Goal: Use online tool/utility: Use online tool/utility

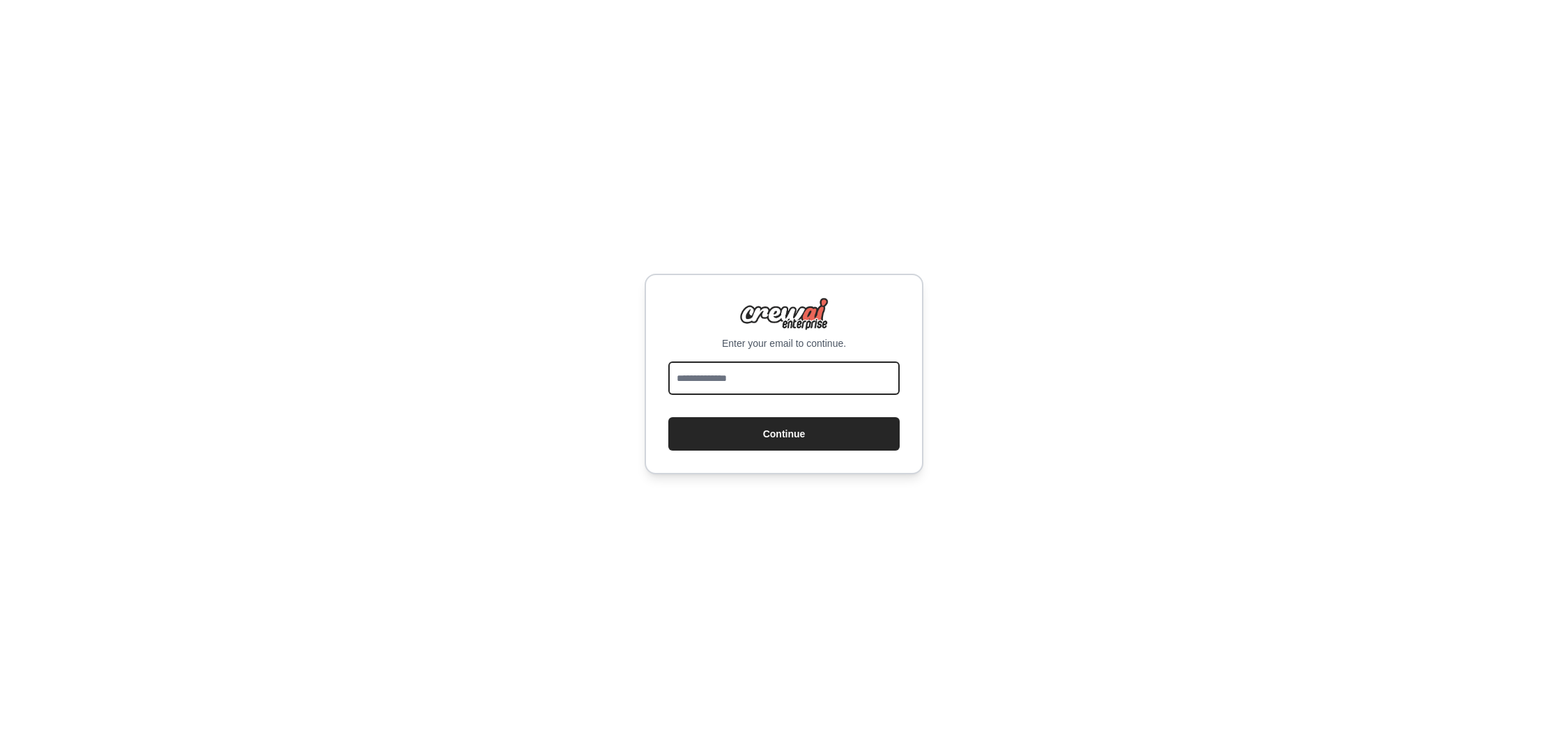
click at [792, 380] on input "email" at bounding box center [784, 378] width 231 height 34
type input "**********"
click at [805, 437] on button "Continue" at bounding box center [784, 434] width 231 height 34
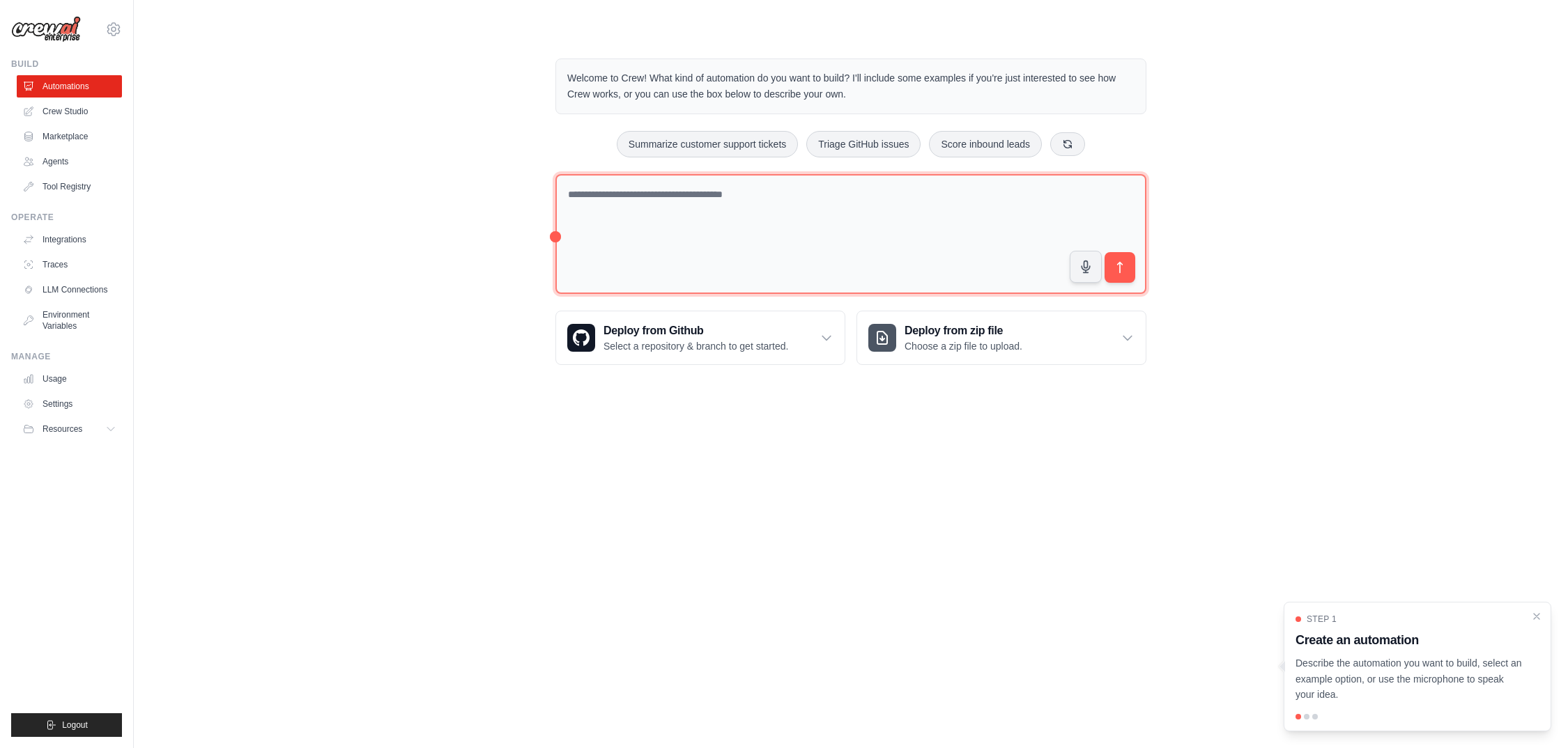
click at [713, 207] on textarea at bounding box center [851, 234] width 591 height 120
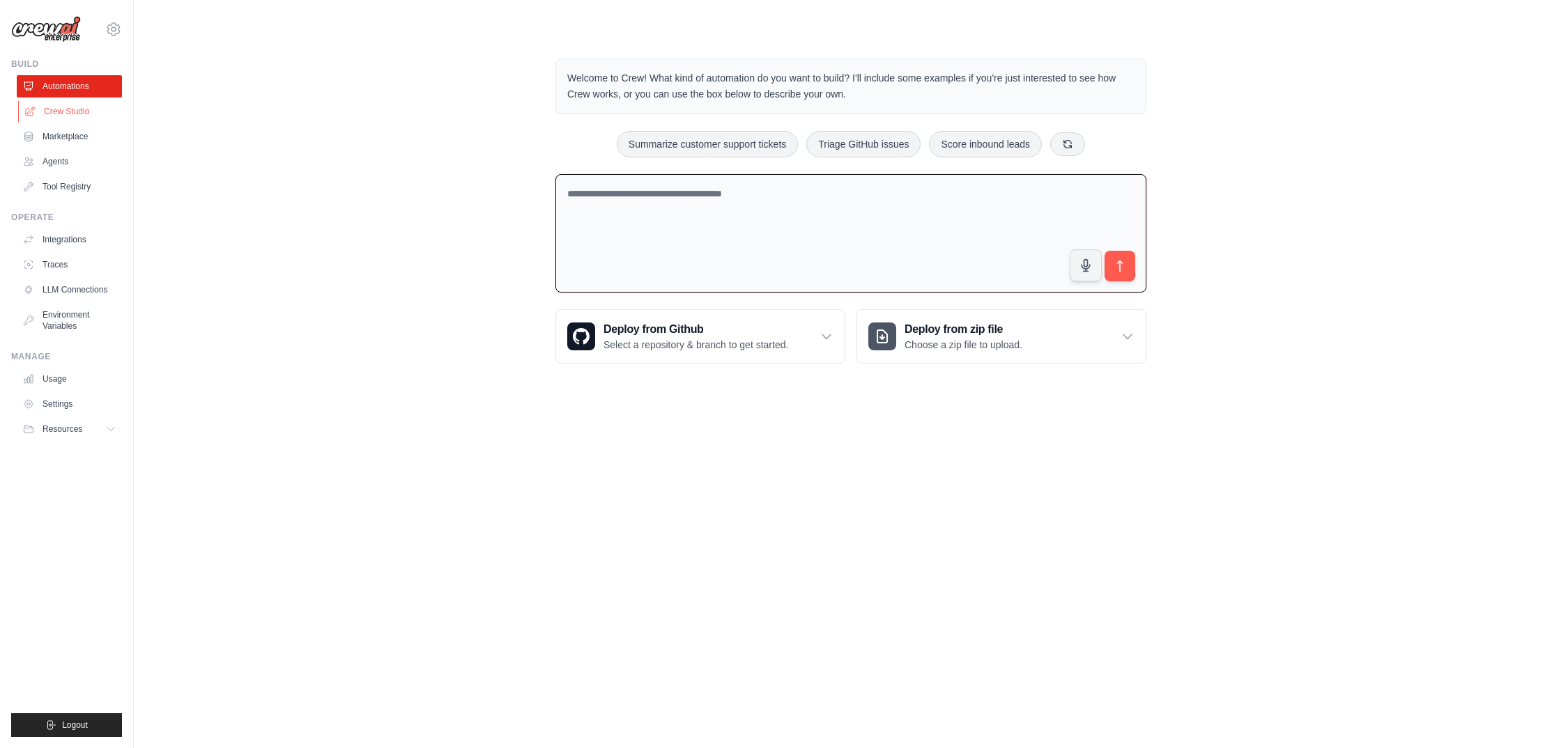
click at [63, 110] on link "Crew Studio" at bounding box center [71, 112] width 106 height 22
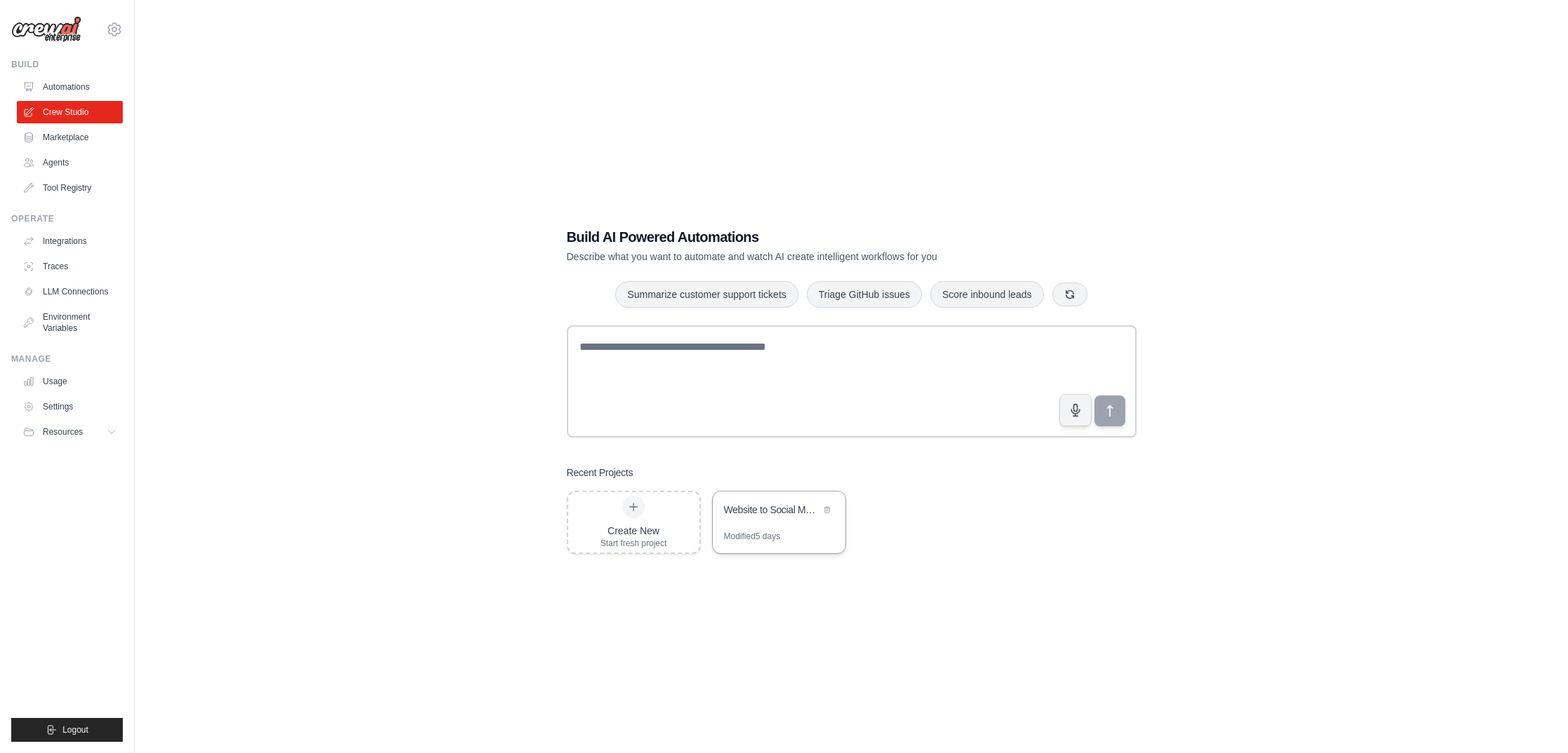
click at [816, 521] on div "Website to Social Media Content Generator" at bounding box center [779, 511] width 132 height 39
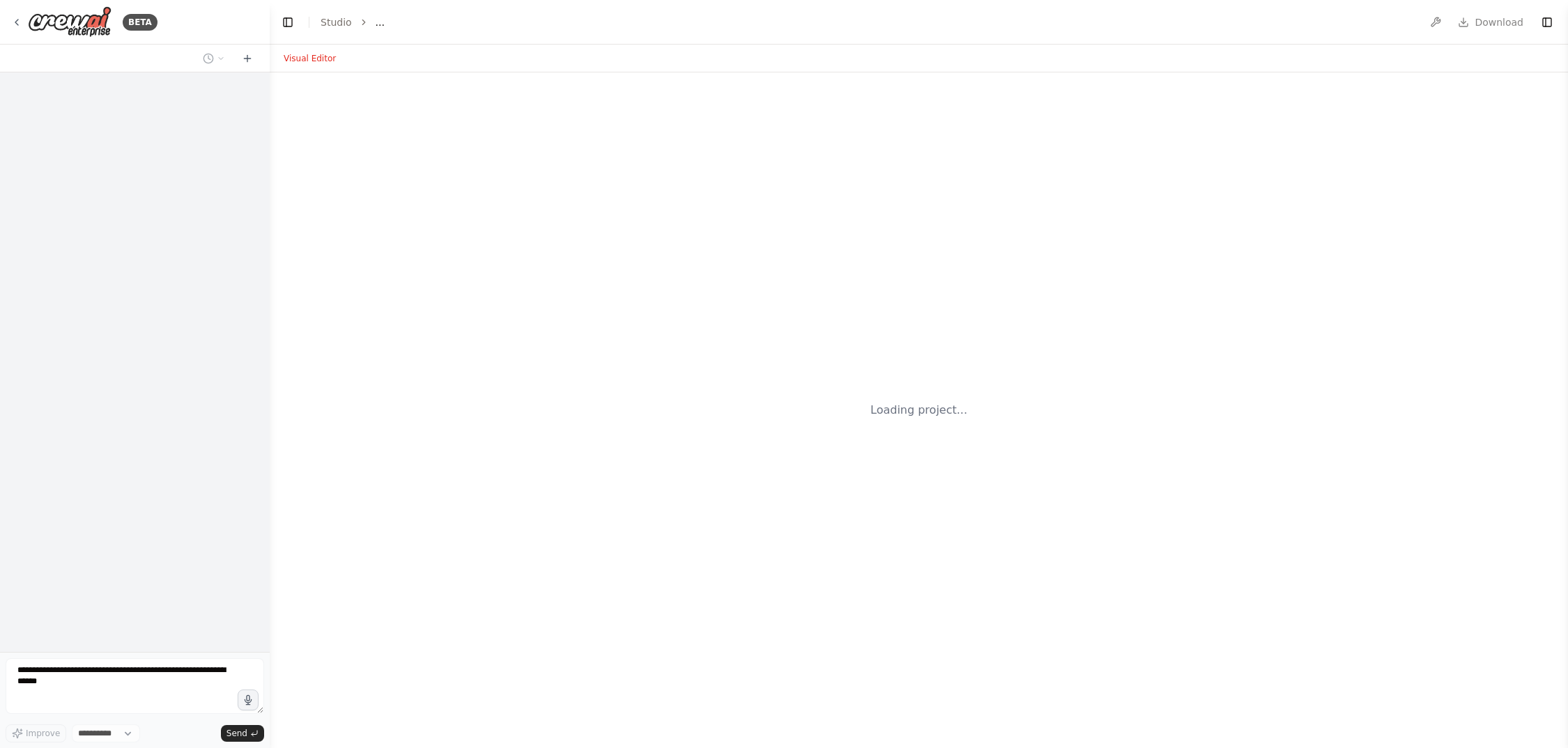
select select "****"
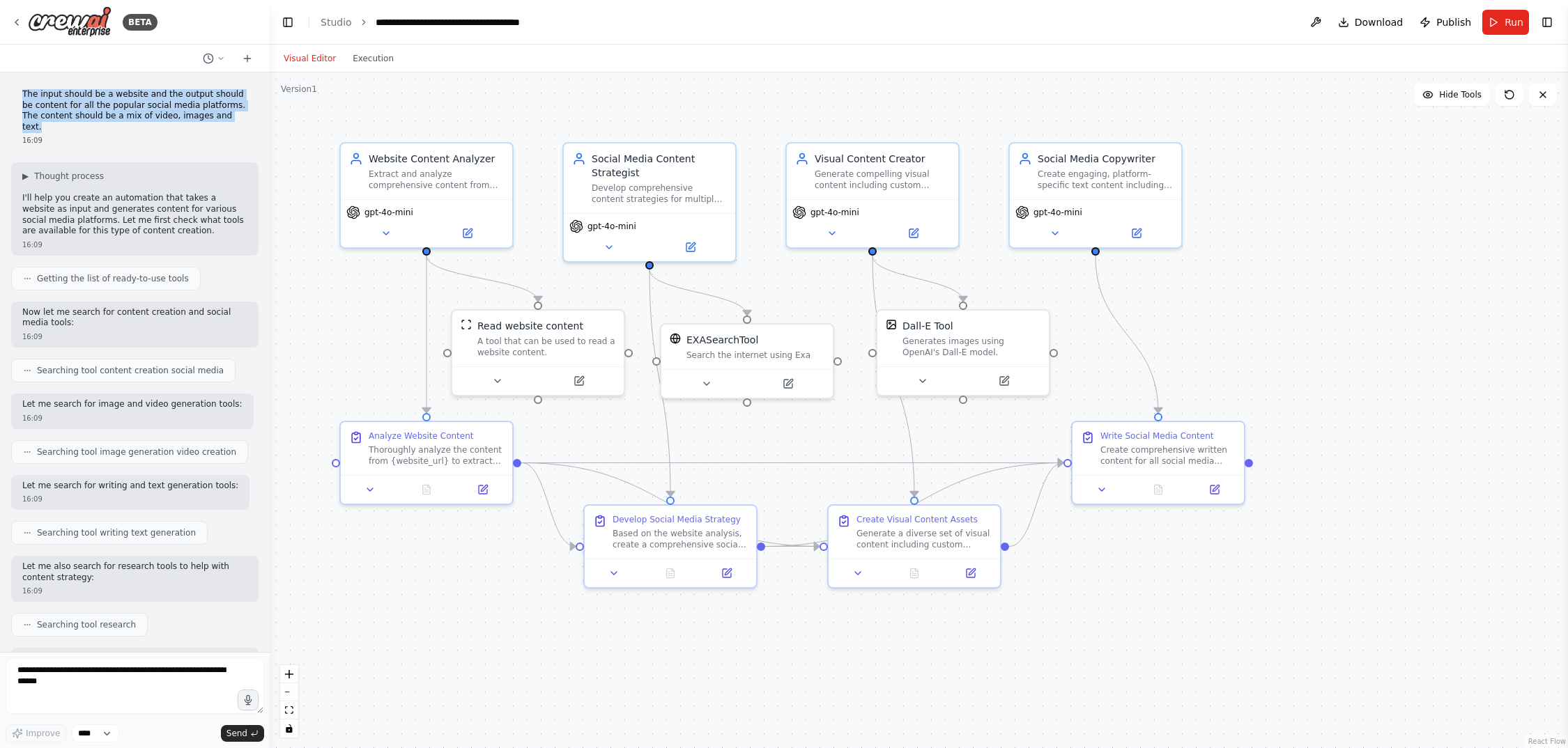
drag, startPoint x: 23, startPoint y: 96, endPoint x: 76, endPoint y: 122, distance: 59.0
click at [76, 122] on p "The input should be a website and the output should be content for all the popu…" at bounding box center [135, 110] width 225 height 43
click at [1507, 17] on span "Run" at bounding box center [1514, 22] width 19 height 14
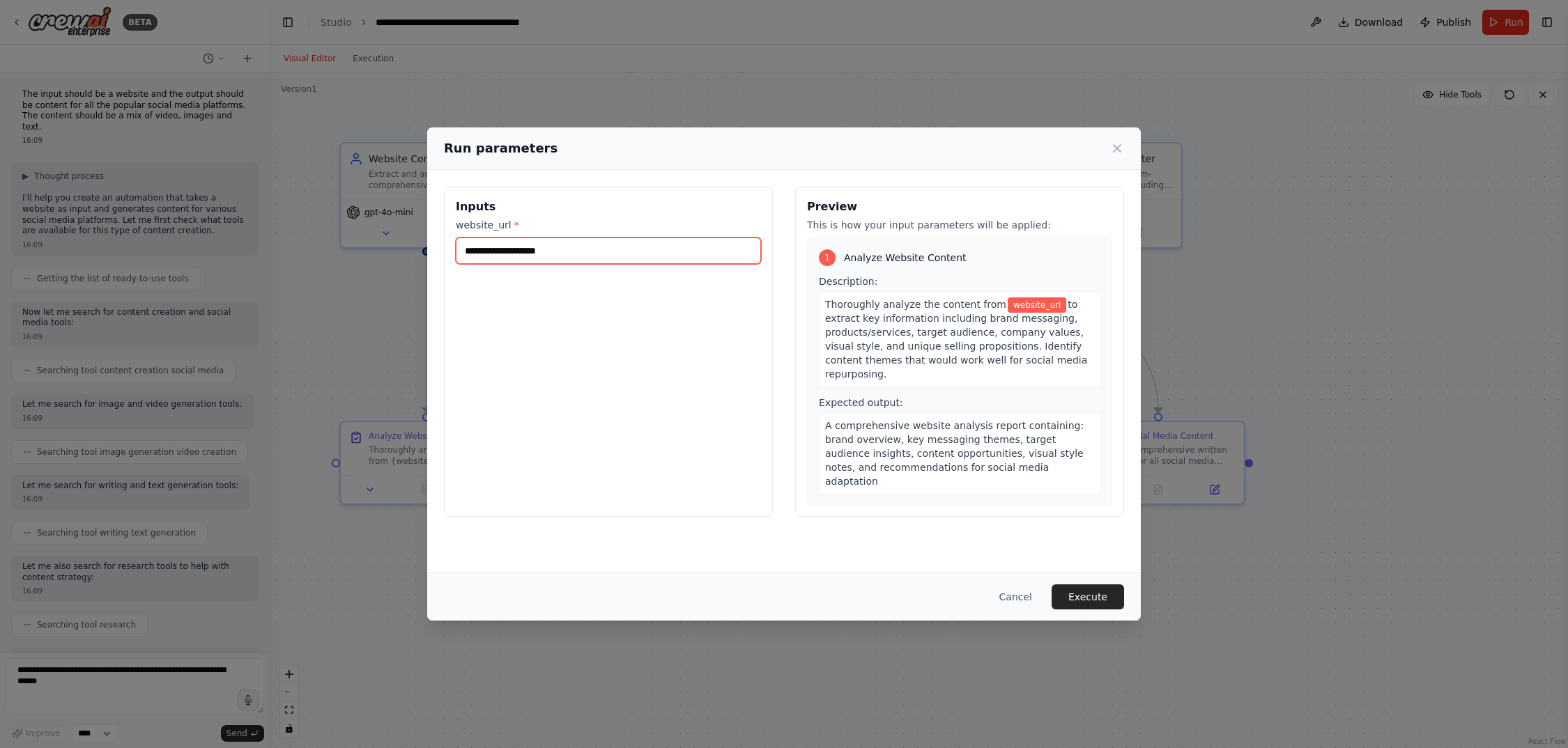
click at [552, 251] on input "website_url *" at bounding box center [608, 251] width 305 height 27
paste input "**********"
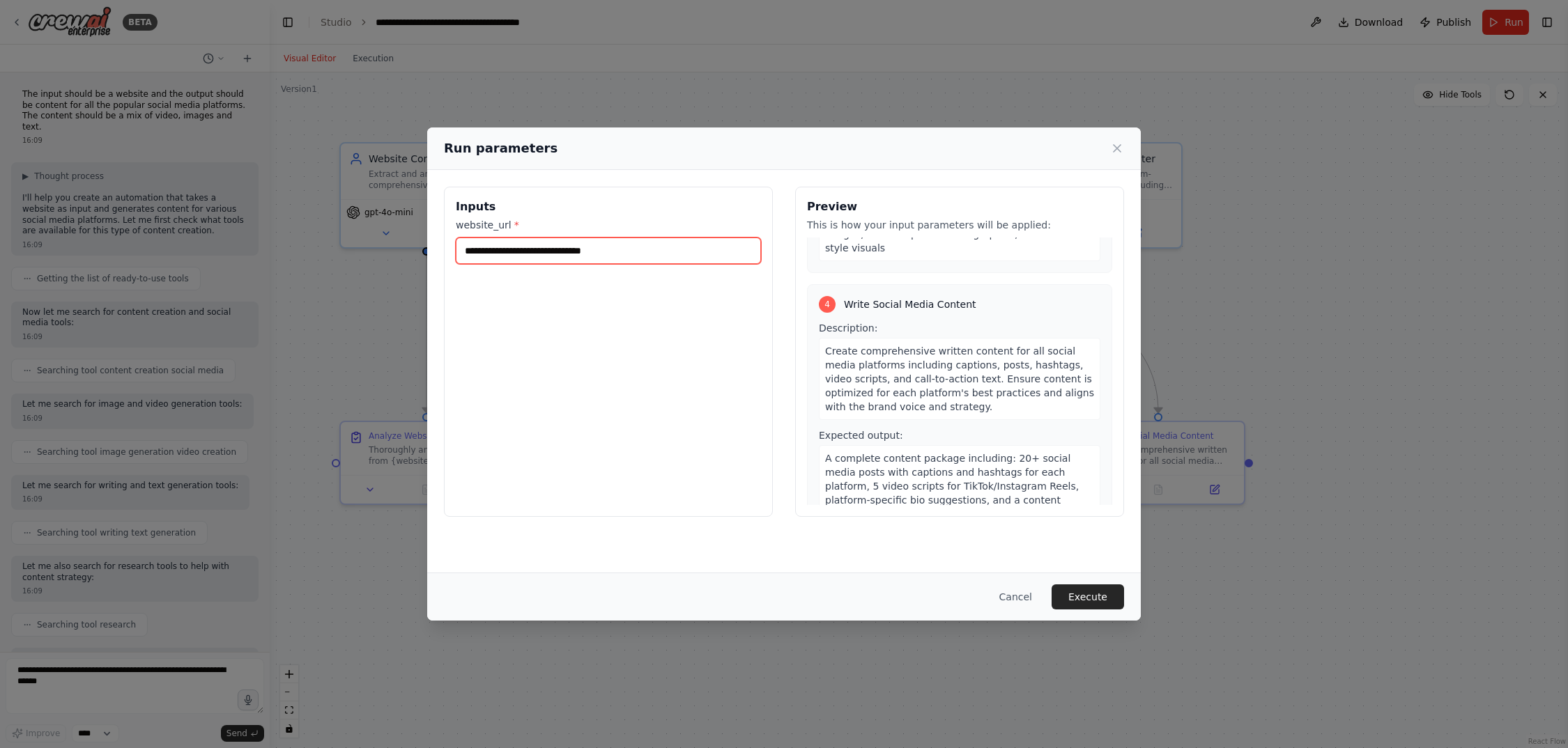
scroll to position [786, 0]
type input "**********"
click at [1079, 593] on button "Execute" at bounding box center [1088, 597] width 72 height 25
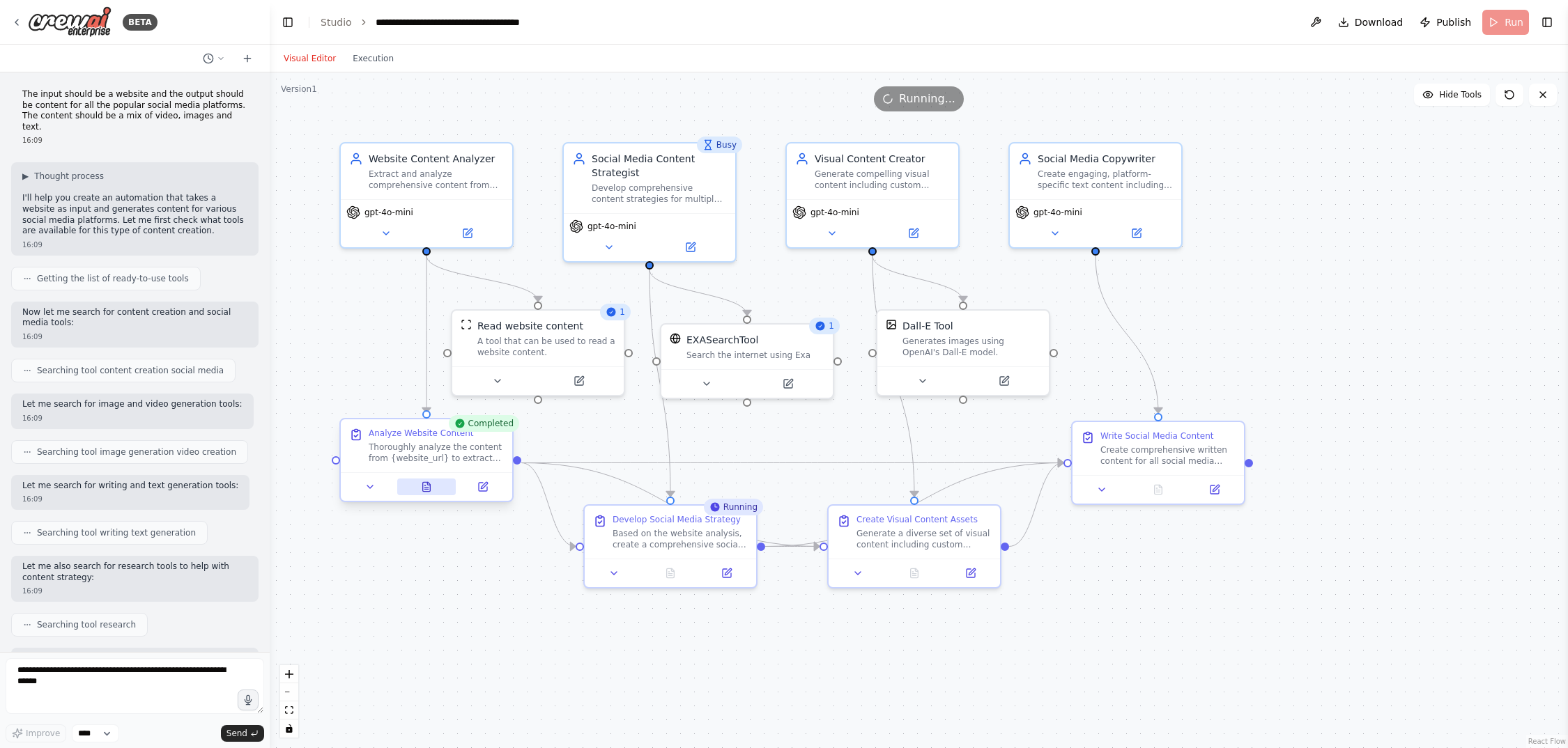
click at [428, 488] on icon at bounding box center [426, 486] width 8 height 9
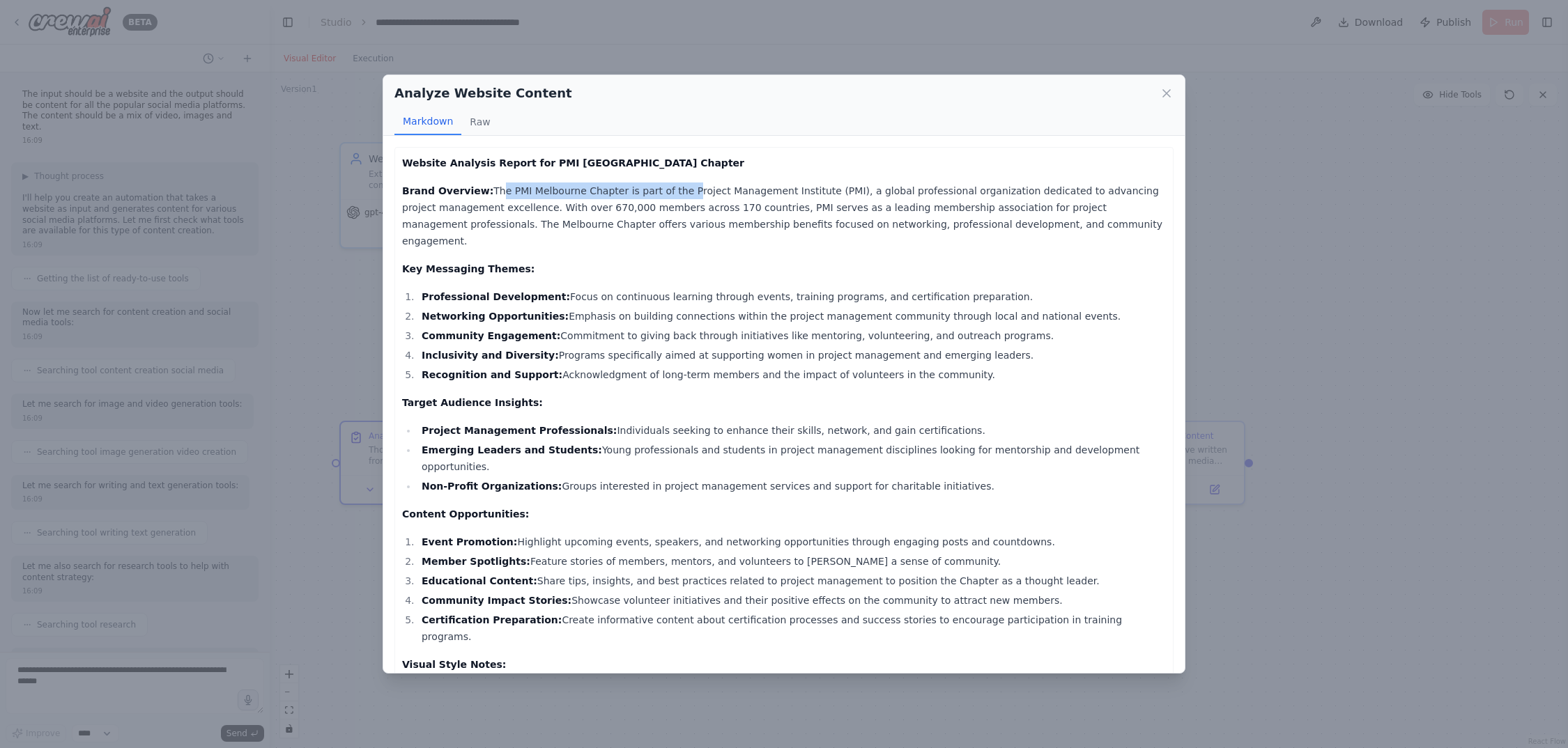
drag, startPoint x: 486, startPoint y: 192, endPoint x: 671, endPoint y: 194, distance: 185.0
click at [671, 194] on p "Brand Overview: The PMI Melbourne Chapter is part of the Project Management Ins…" at bounding box center [784, 216] width 764 height 67
click at [504, 193] on p "Brand Overview: The PMI Melbourne Chapter is part of the Project Management Ins…" at bounding box center [784, 216] width 764 height 67
drag, startPoint x: 521, startPoint y: 205, endPoint x: 665, endPoint y: 200, distance: 144.1
click at [665, 200] on p "Brand Overview: The PMI Melbourne Chapter is part of the Project Management Ins…" at bounding box center [784, 216] width 764 height 67
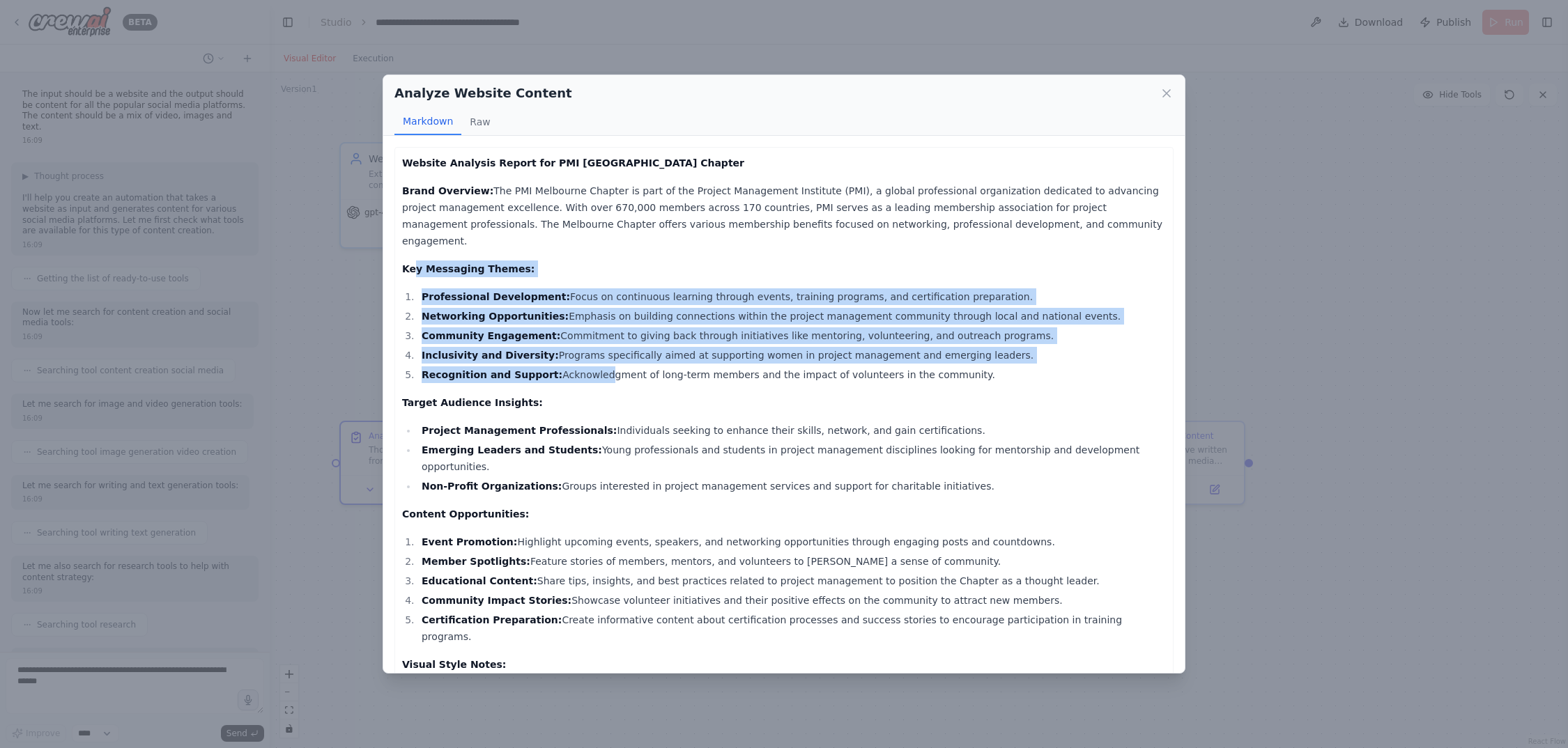
drag, startPoint x: 412, startPoint y: 252, endPoint x: 585, endPoint y: 354, distance: 200.8
click at [585, 354] on div "Website Analysis Report for PMI Melbourne Chapter Brand Overview: The PMI Melbo…" at bounding box center [784, 545] width 764 height 780
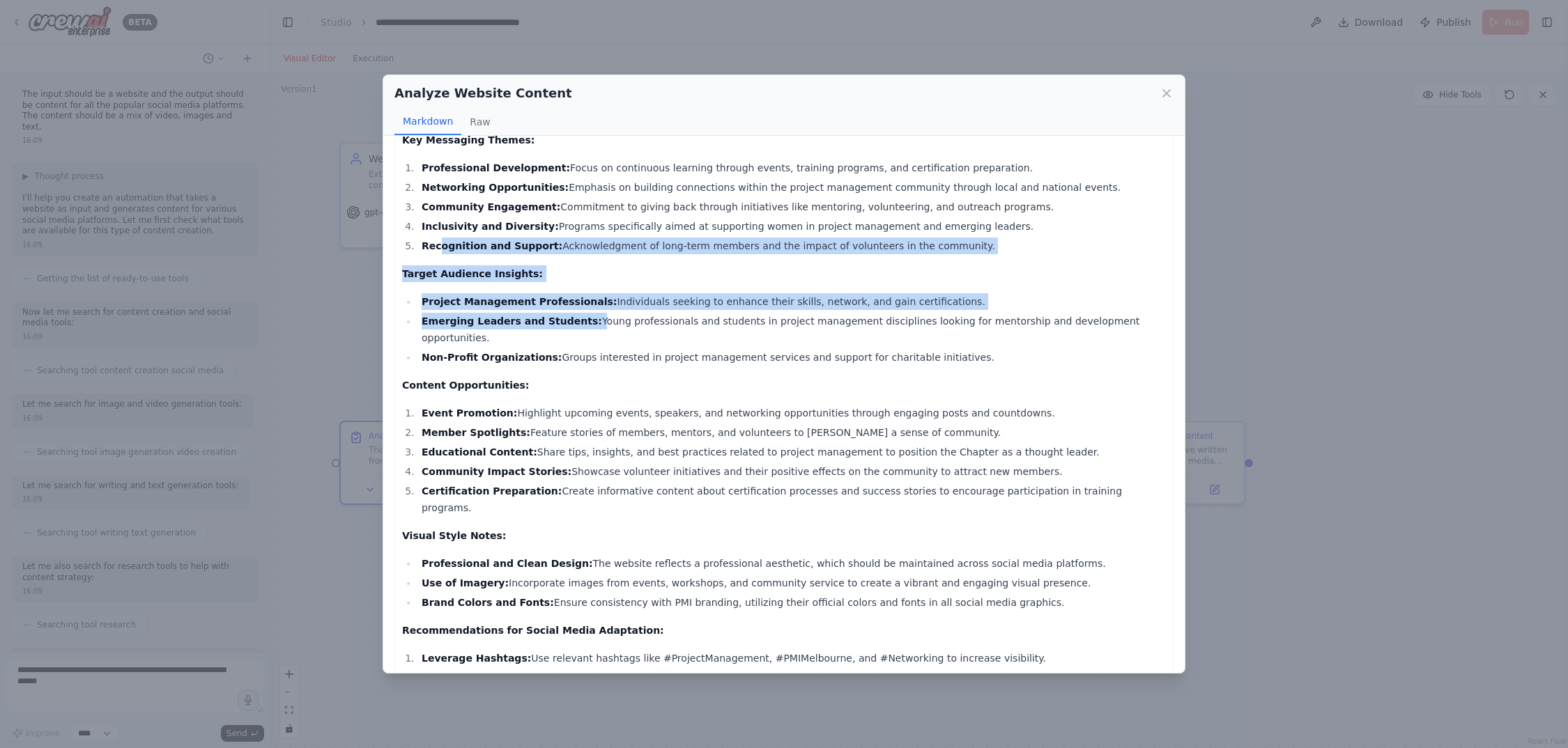
drag, startPoint x: 439, startPoint y: 232, endPoint x: 636, endPoint y: 339, distance: 224.2
click at [587, 319] on div "Website Analysis Report for PMI Melbourne Chapter Brand Overview: The PMI Melbo…" at bounding box center [784, 416] width 764 height 780
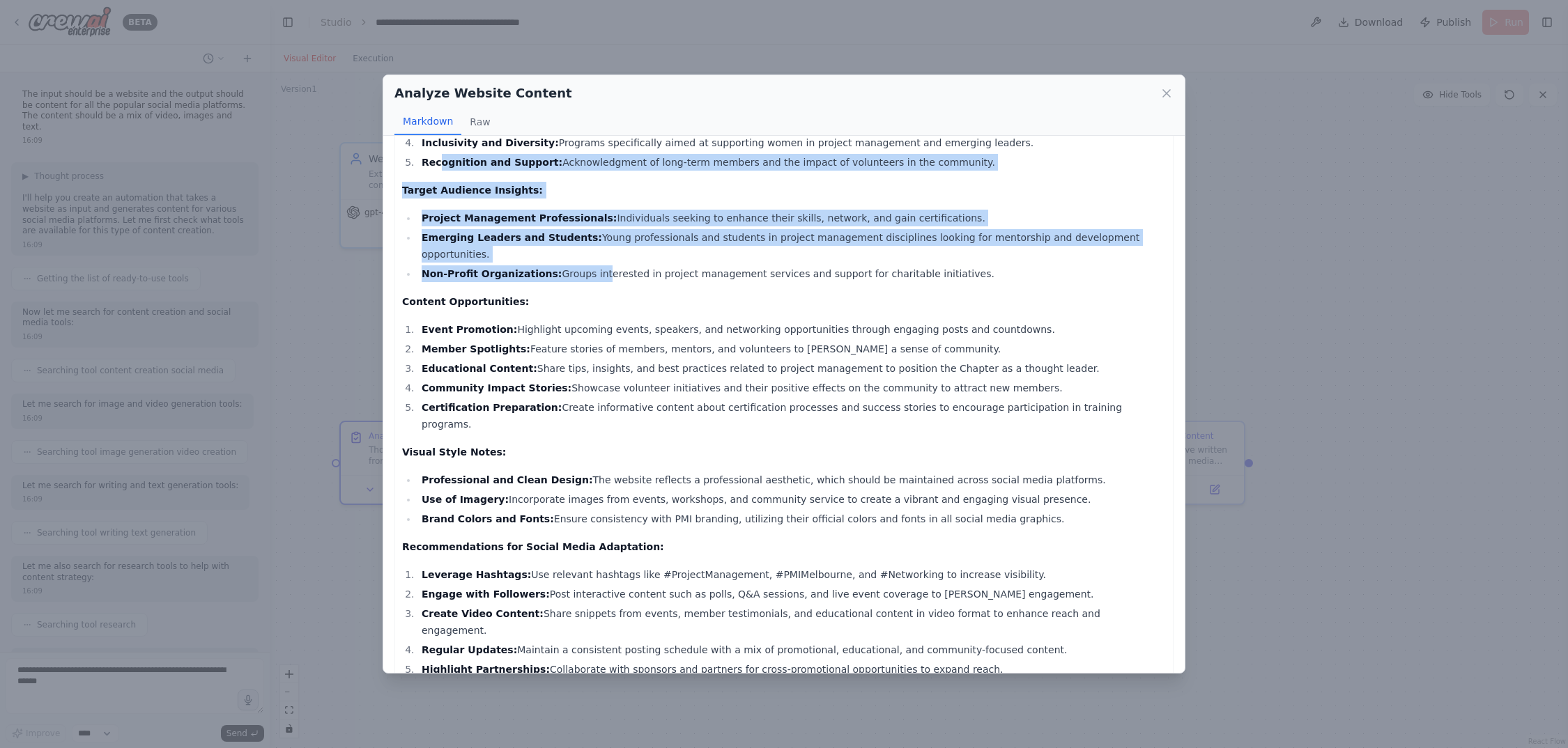
scroll to position [214, 0]
click at [1166, 94] on icon at bounding box center [1167, 94] width 7 height 7
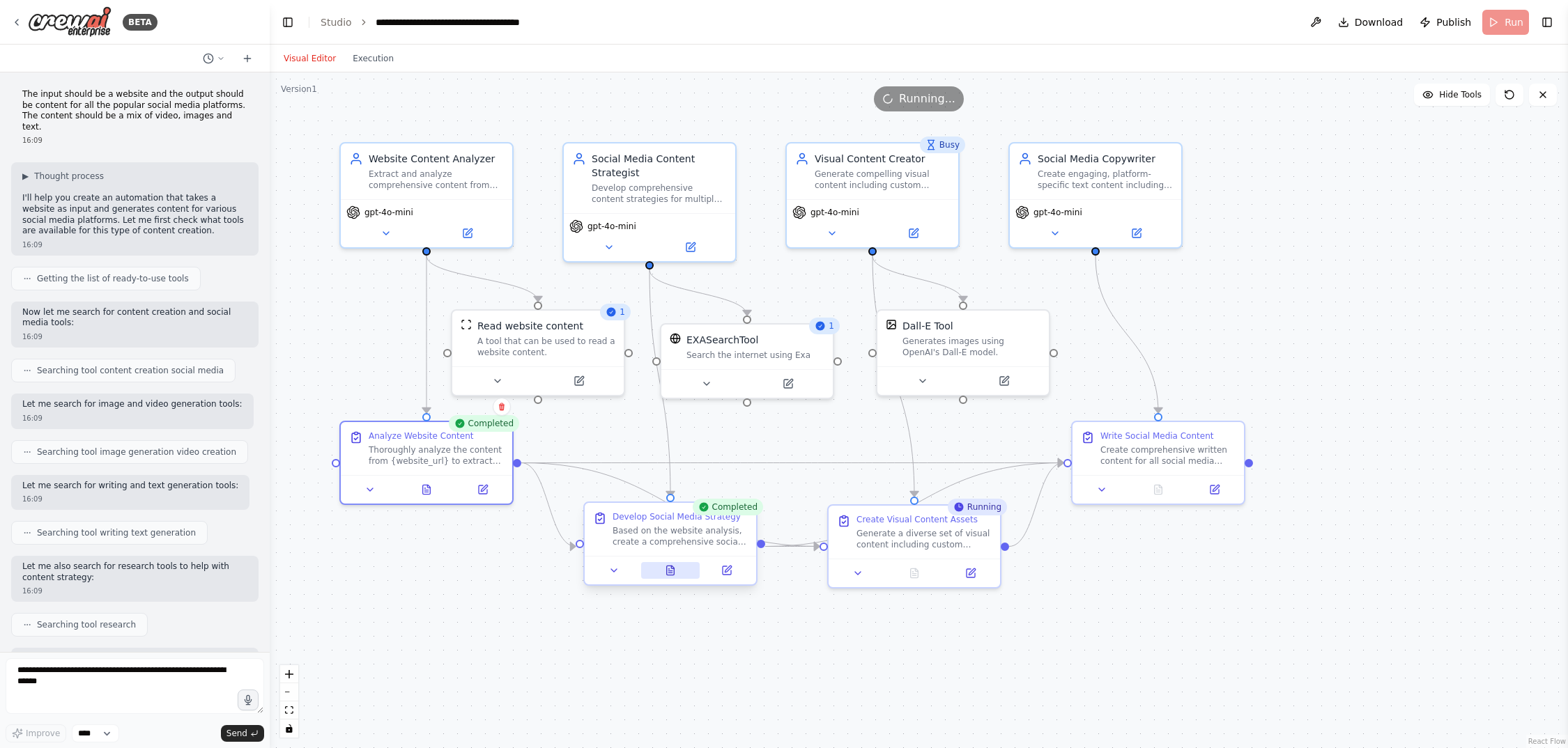
click at [674, 570] on icon at bounding box center [670, 570] width 8 height 9
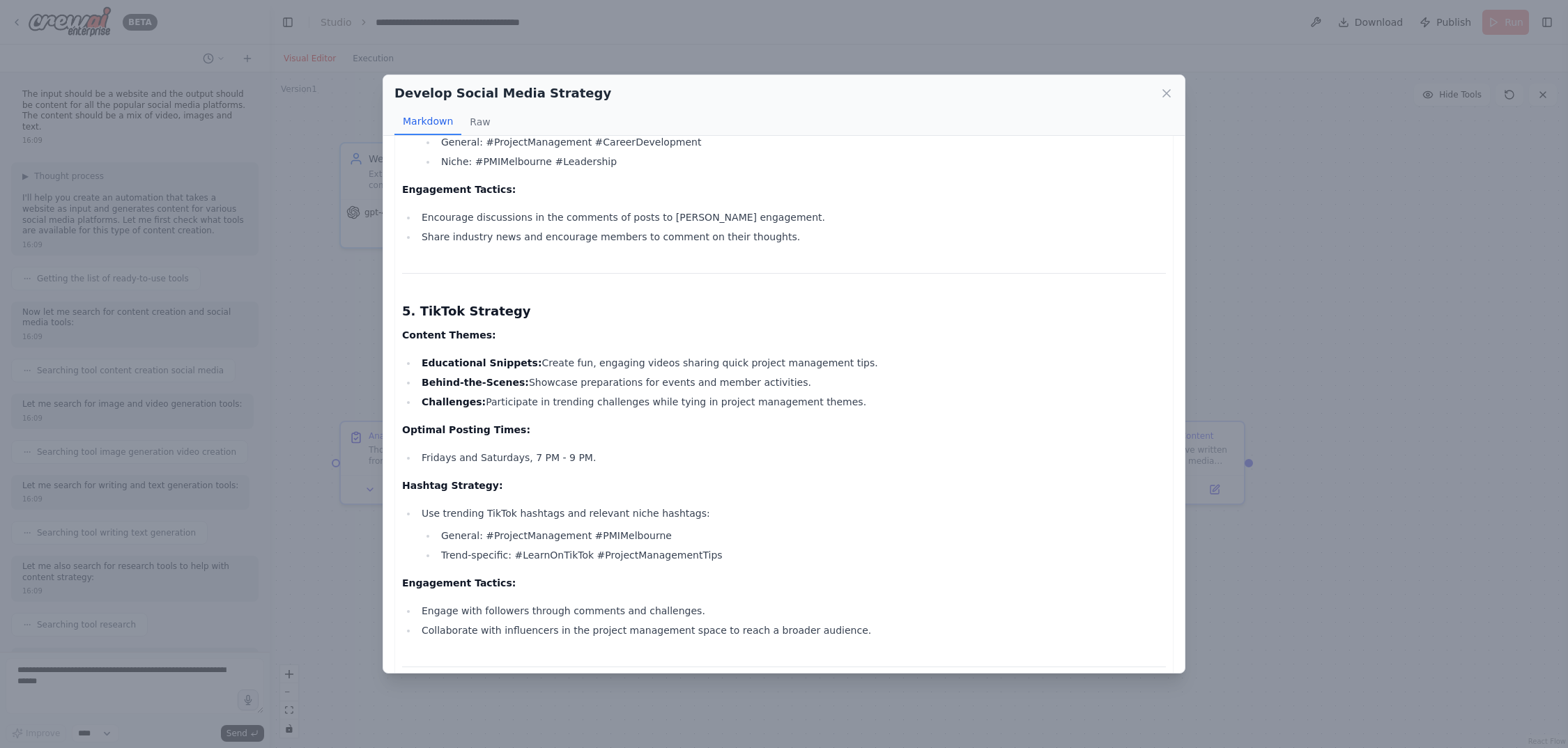
scroll to position [1678, 0]
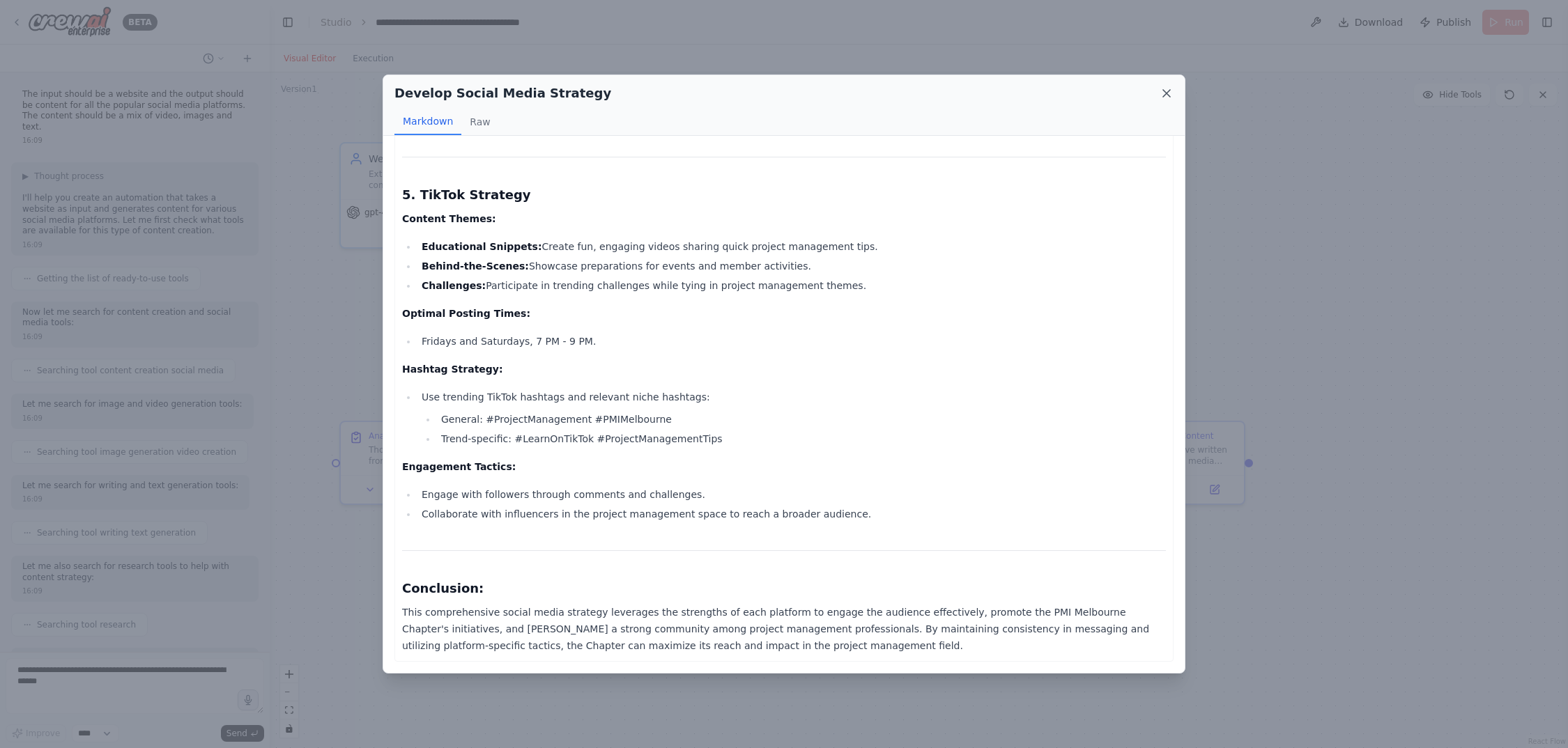
click at [1164, 91] on icon at bounding box center [1167, 94] width 14 height 14
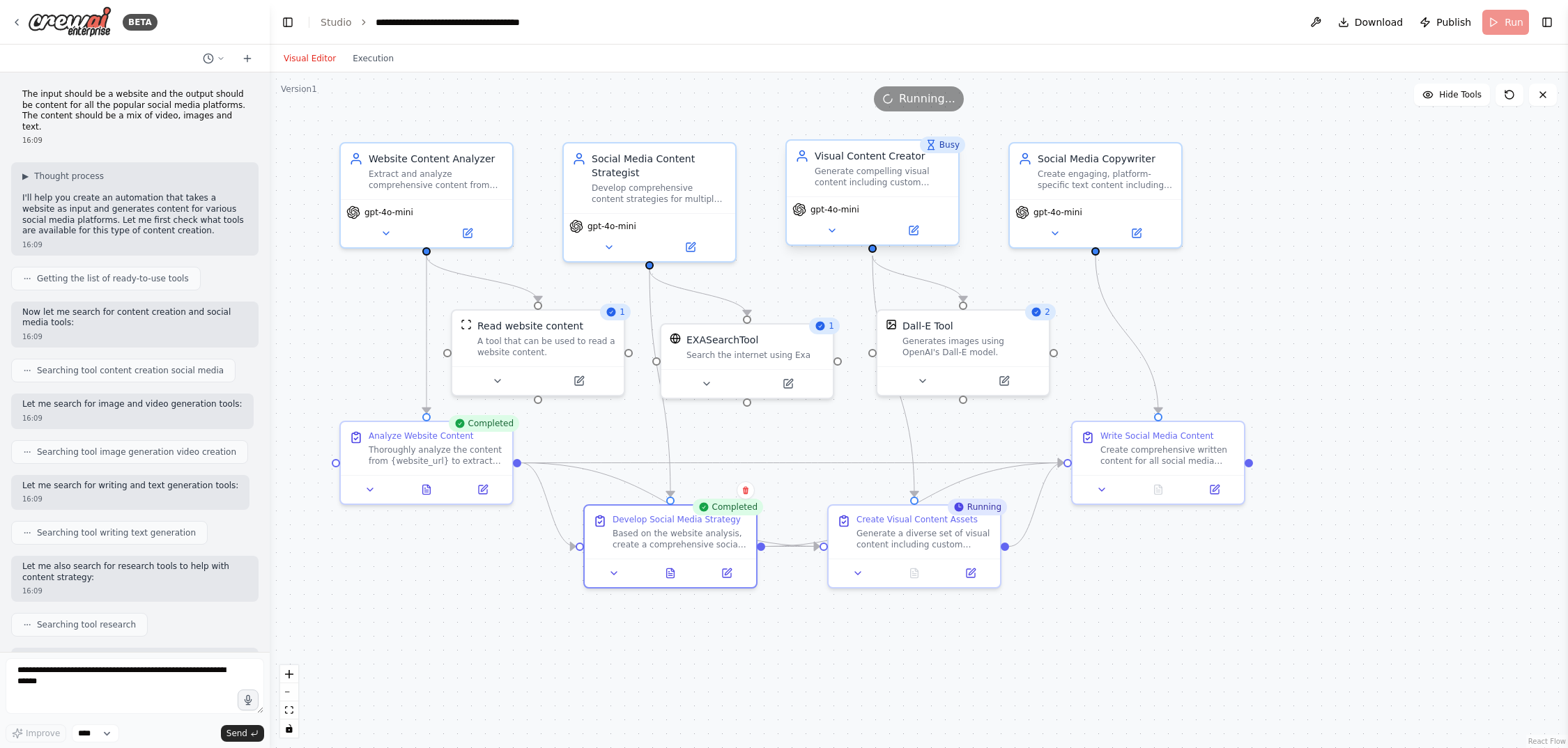
click at [876, 155] on div "Visual Content Creator" at bounding box center [882, 156] width 135 height 14
click at [948, 346] on div "Generates images using OpenAI's Dall-E model." at bounding box center [971, 344] width 138 height 22
click at [1156, 489] on icon at bounding box center [1158, 489] width 4 height 0
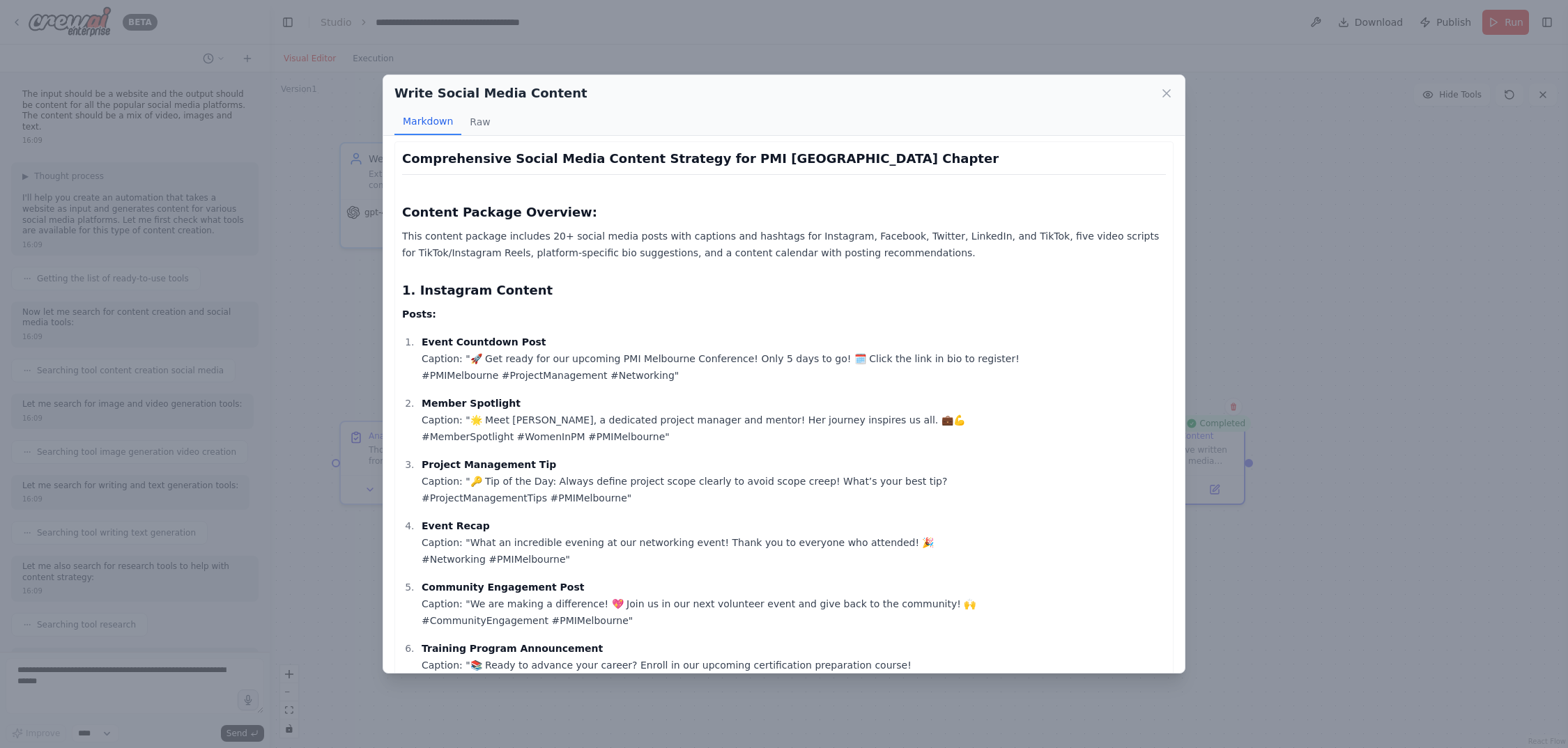
scroll to position [0, 0]
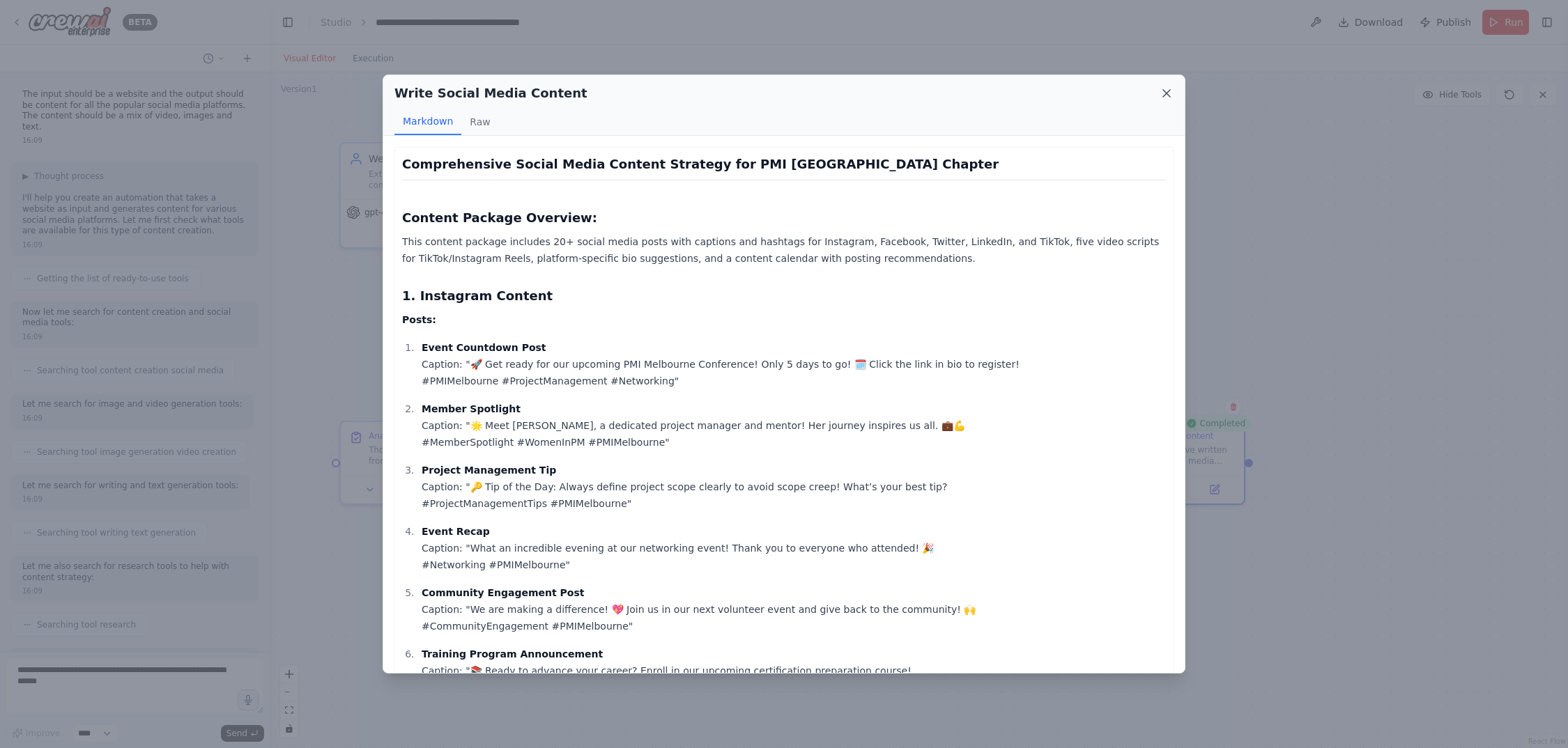
click at [1166, 96] on icon at bounding box center [1167, 94] width 14 height 14
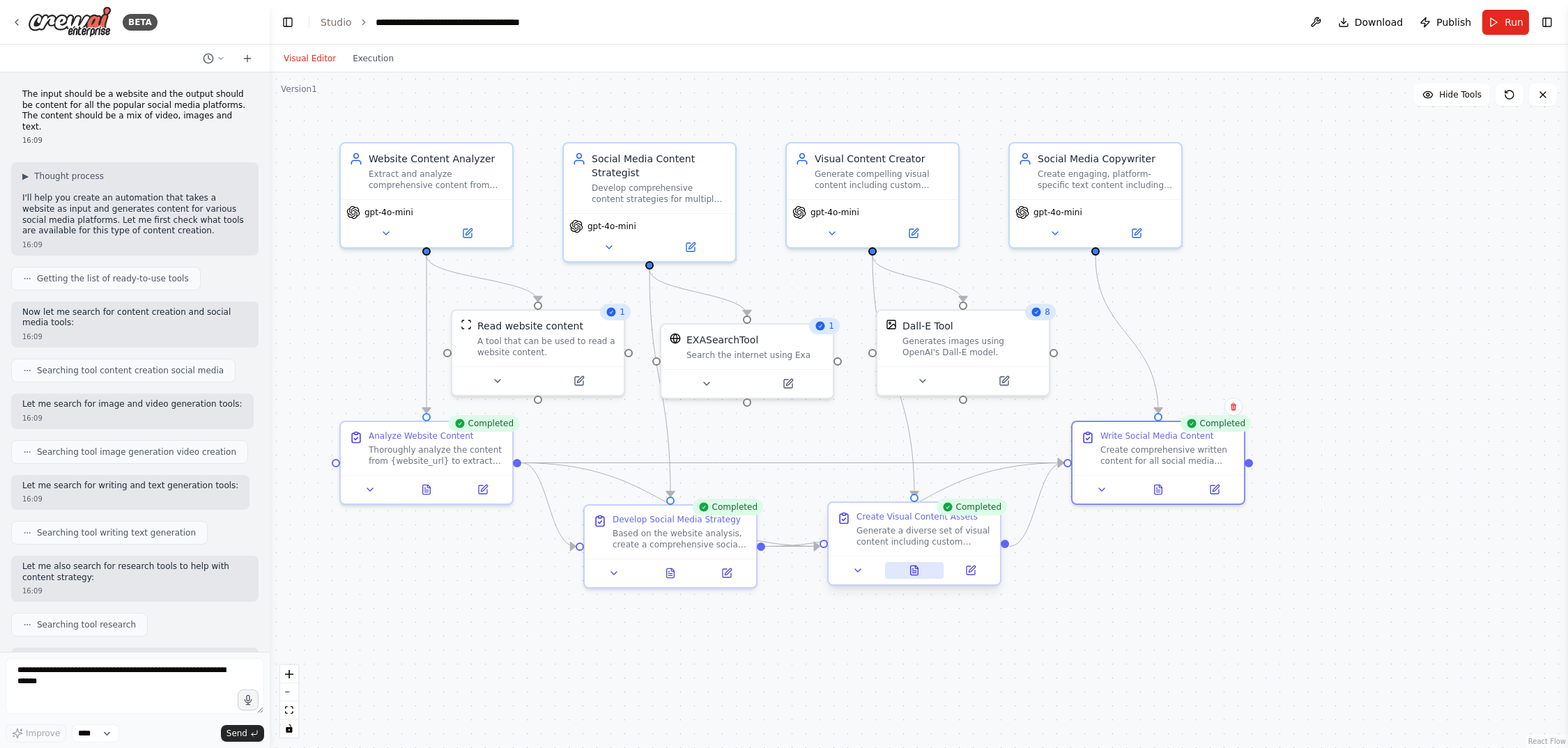
click at [911, 572] on icon at bounding box center [914, 570] width 8 height 9
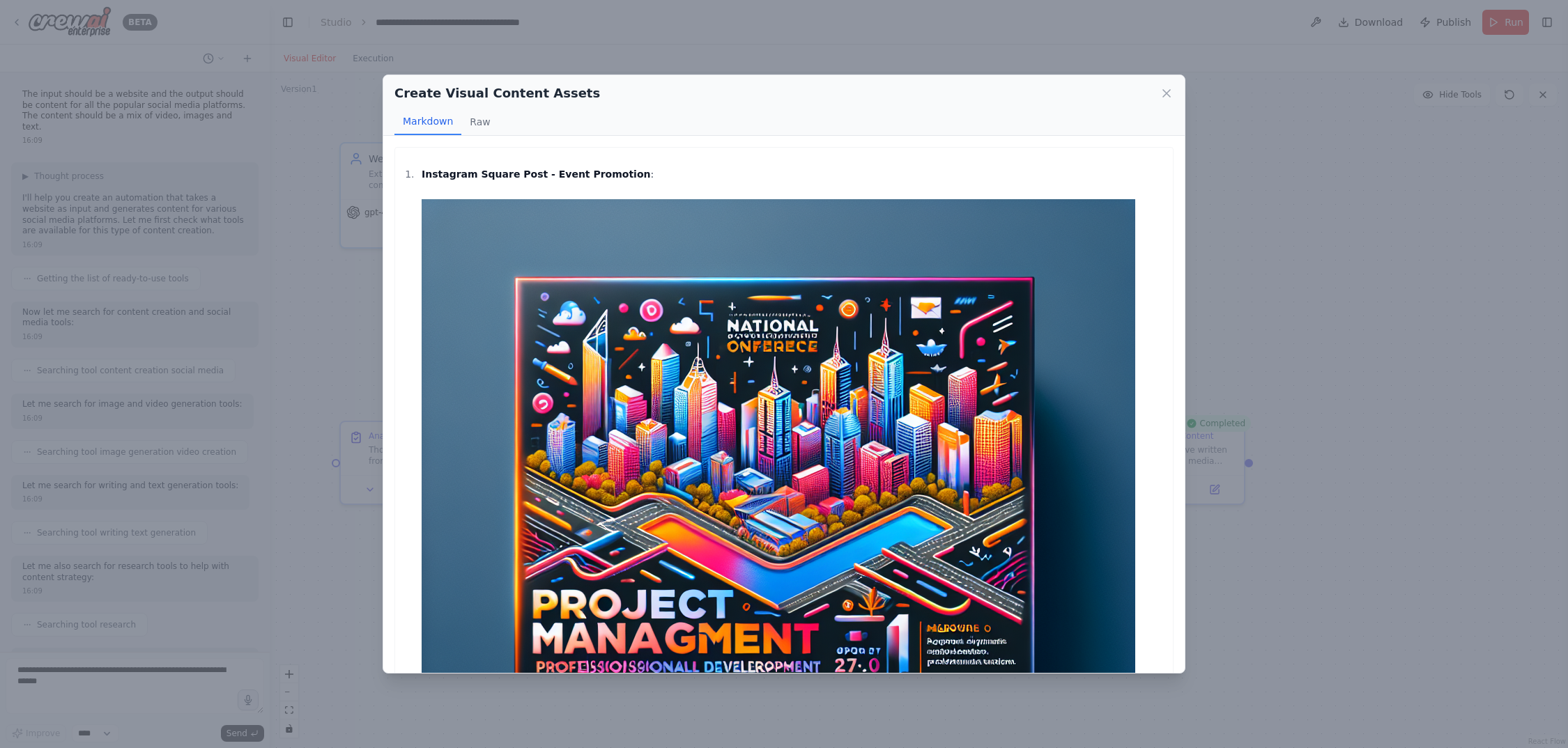
click at [444, 212] on img at bounding box center [778, 555] width 714 height 714
click at [483, 120] on button "Raw" at bounding box center [480, 122] width 37 height 27
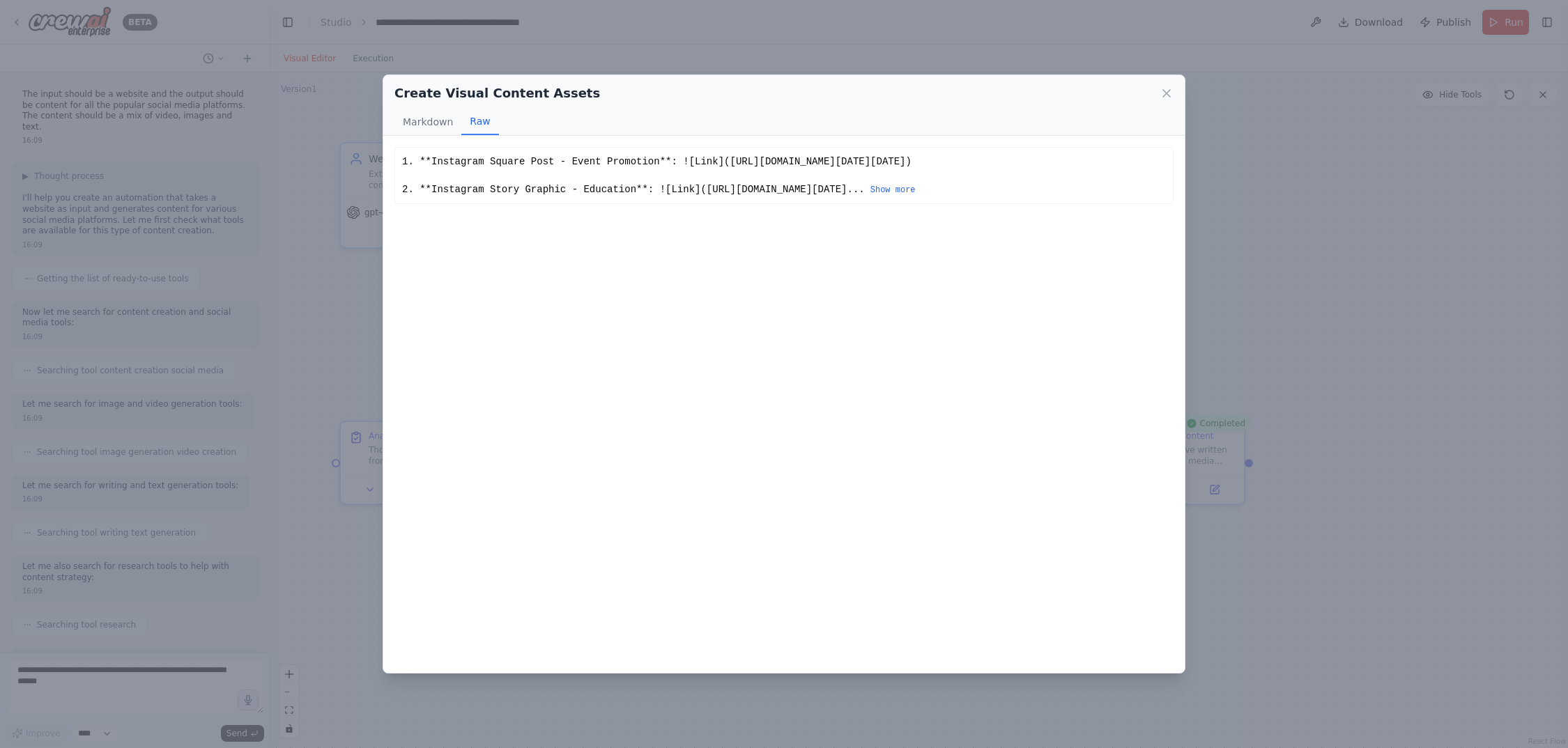
drag, startPoint x: 732, startPoint y: 162, endPoint x: 931, endPoint y: 174, distance: 199.4
click at [931, 174] on div "1. **Instagram Square Post - Event Promotion**: ![Link]([URL][DOMAIN_NAME][DATE…" at bounding box center [784, 175] width 764 height 41
copy div "[URL][DOMAIN_NAME]"
click at [757, 170] on div "1. **Instagram Square Post - Event Promotion**: ![Link]([URL][DOMAIN_NAME][DATE…" at bounding box center [784, 175] width 764 height 41
drag, startPoint x: 732, startPoint y: 163, endPoint x: 711, endPoint y: 214, distance: 55.2
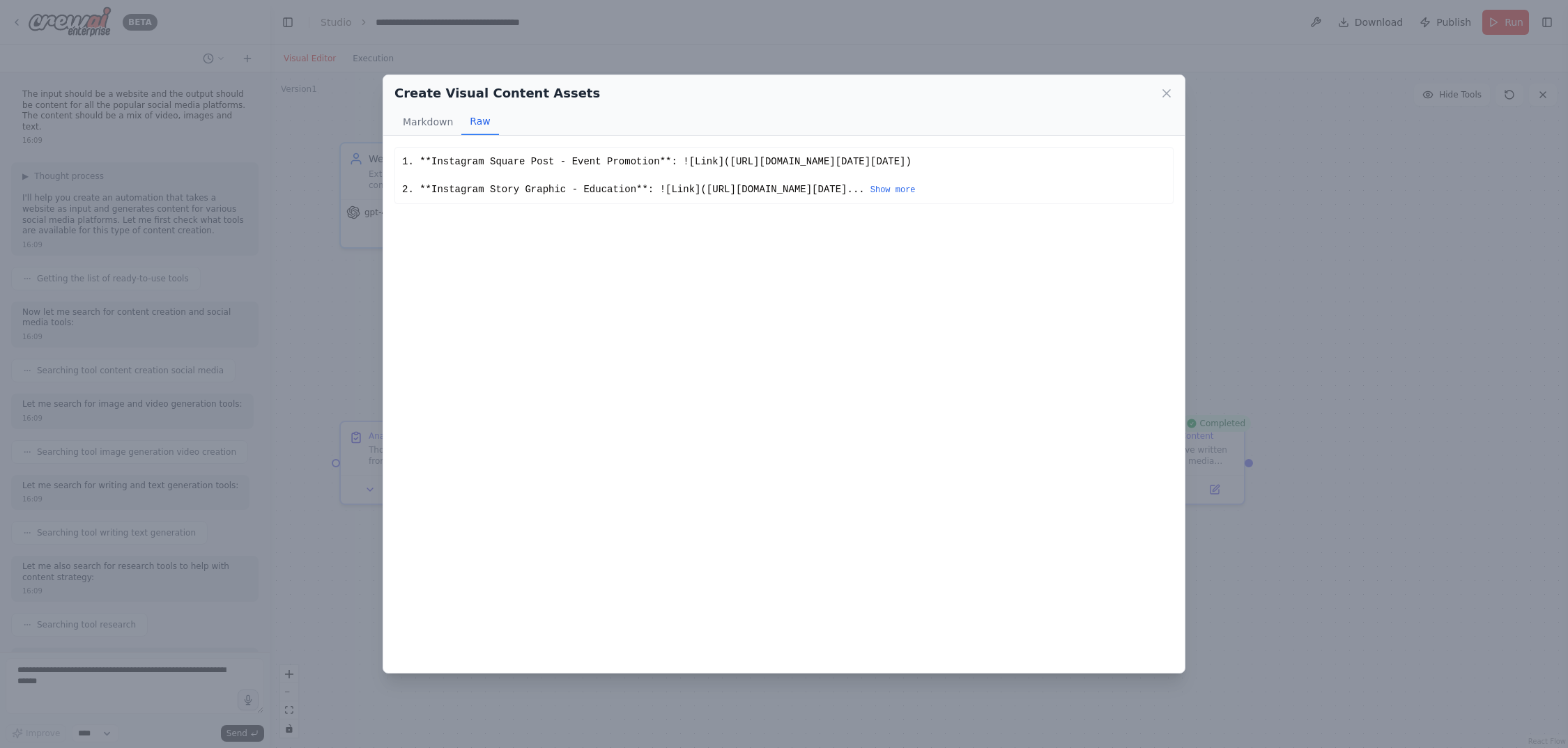
click at [711, 196] on div "1. **Instagram Square Post - Event Promotion**: ![Link]([URL][DOMAIN_NAME][DATE…" at bounding box center [784, 175] width 764 height 41
copy div "[URL][DOMAIN_NAME][DATE][DATE]"
